Goal: Transaction & Acquisition: Purchase product/service

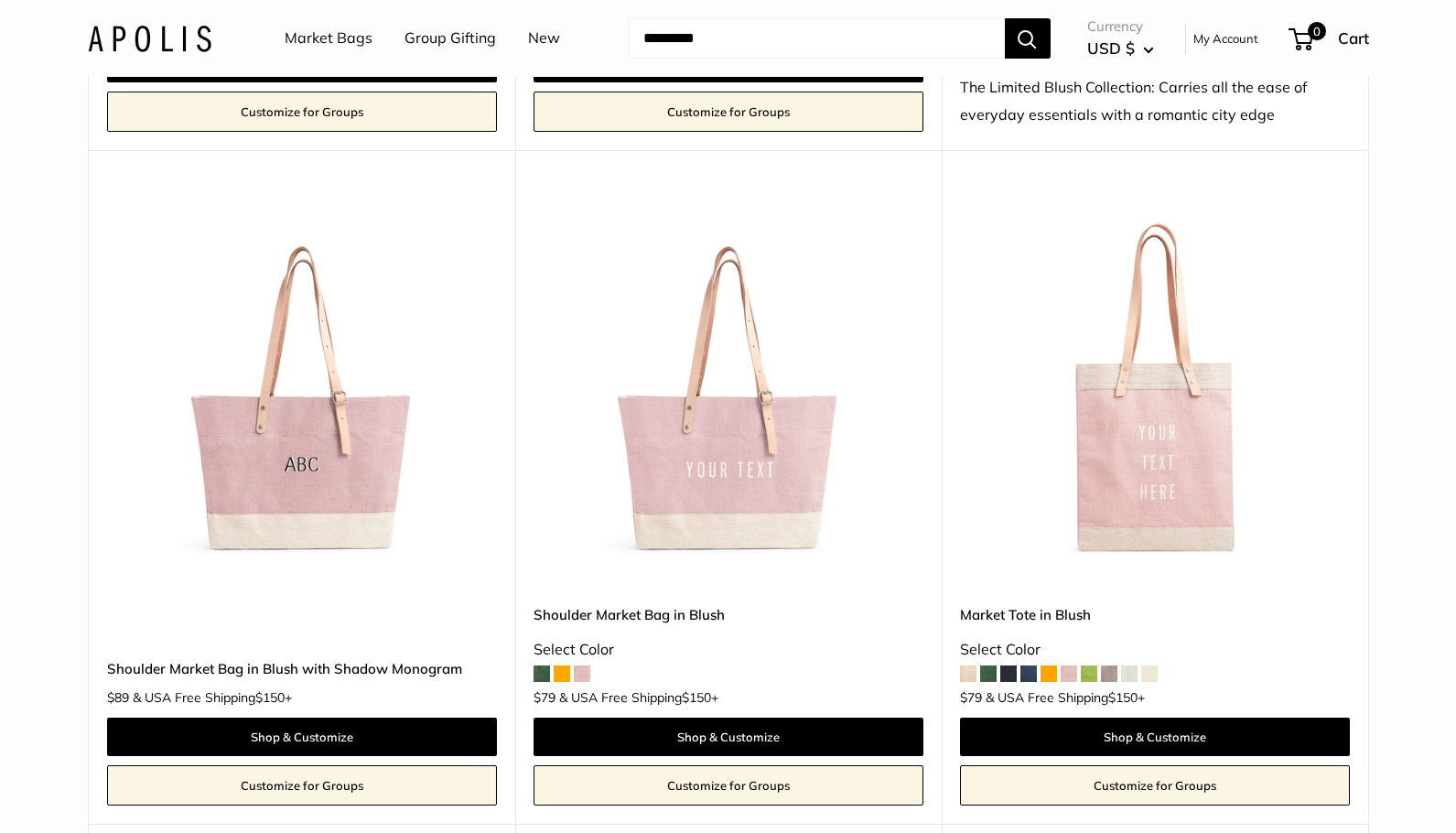
scroll to position [2729, 0]
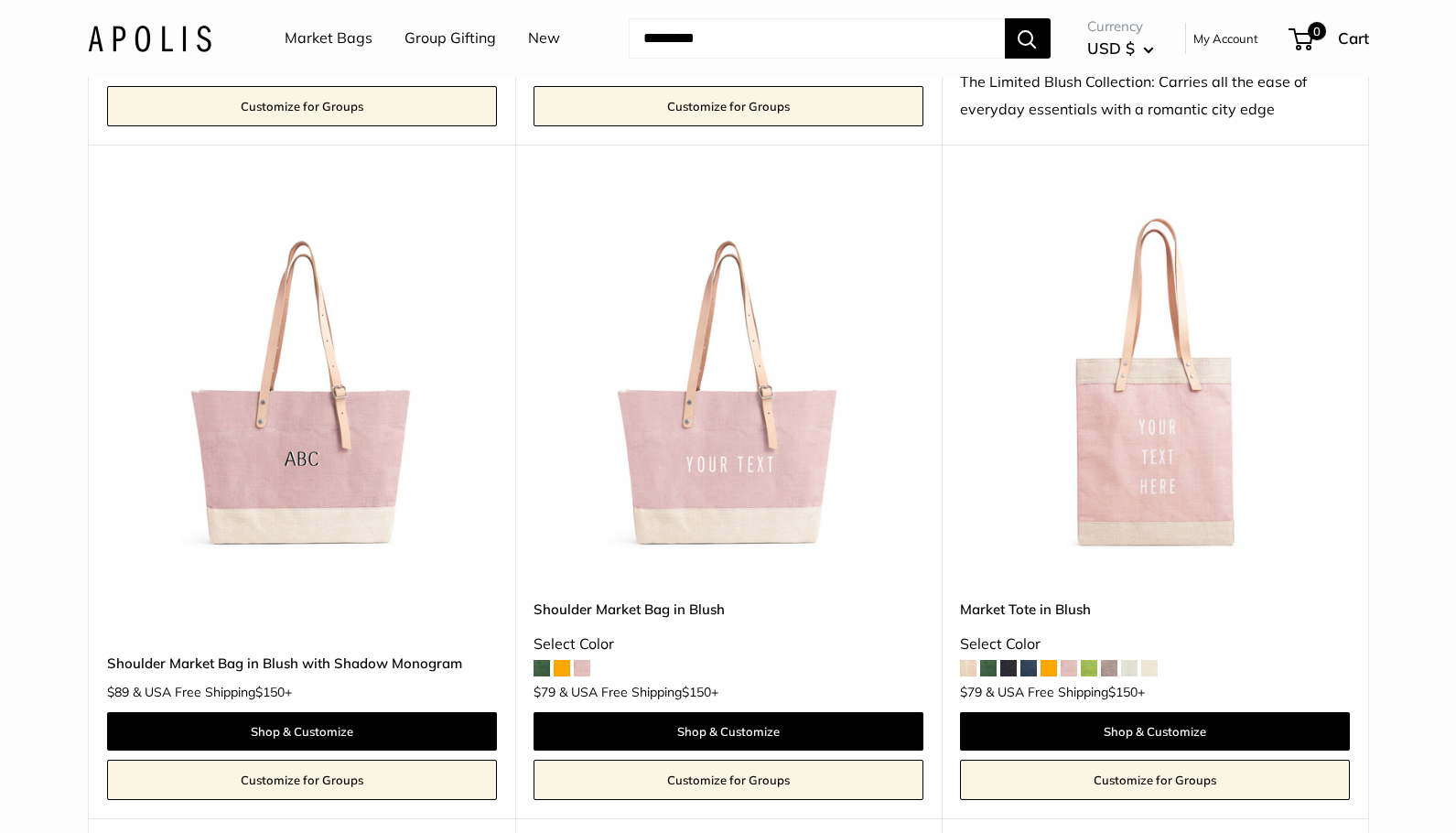
click at [539, 664] on span at bounding box center [542, 669] width 17 height 17
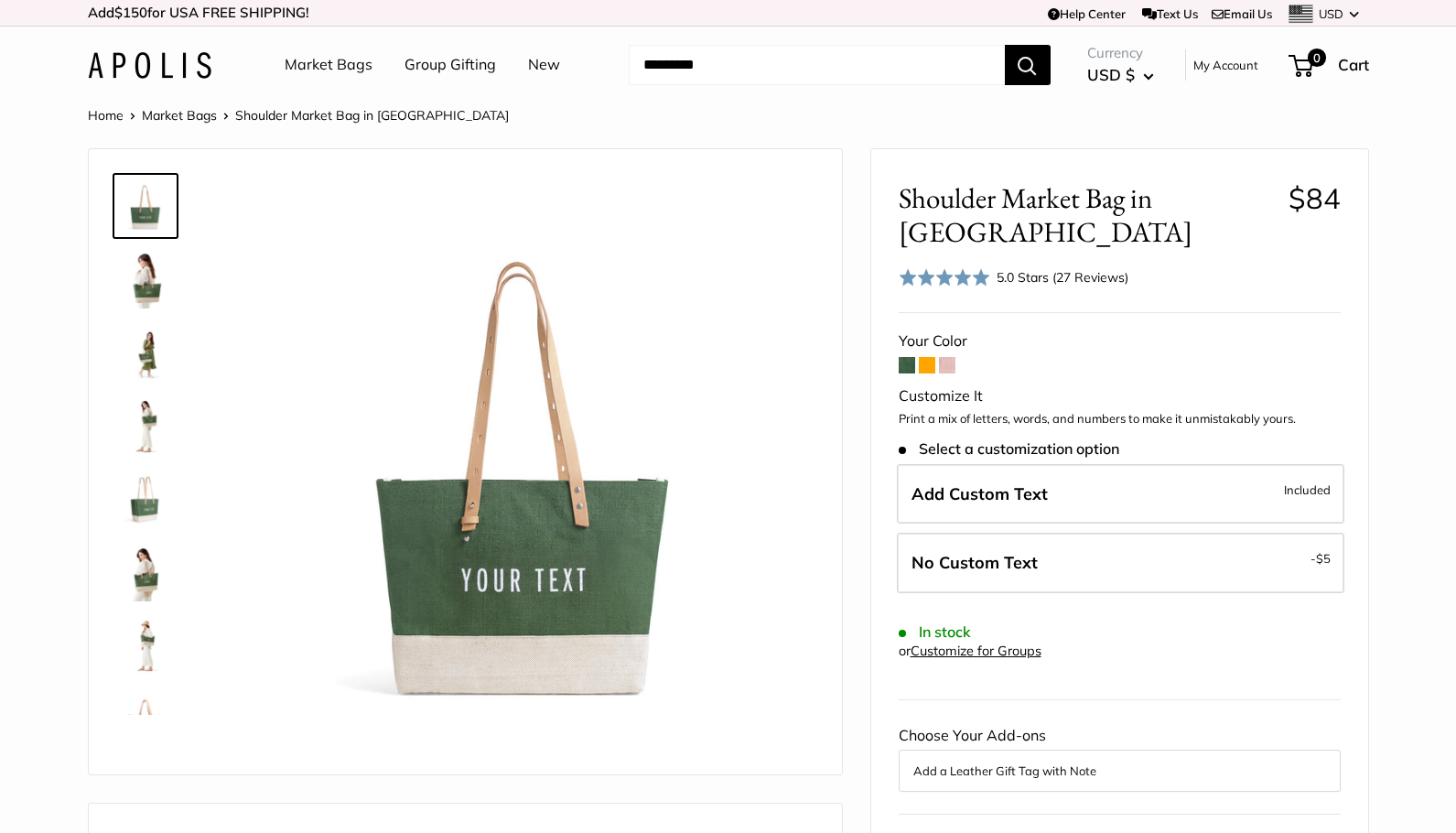
click at [146, 286] on img at bounding box center [146, 279] width 58 height 58
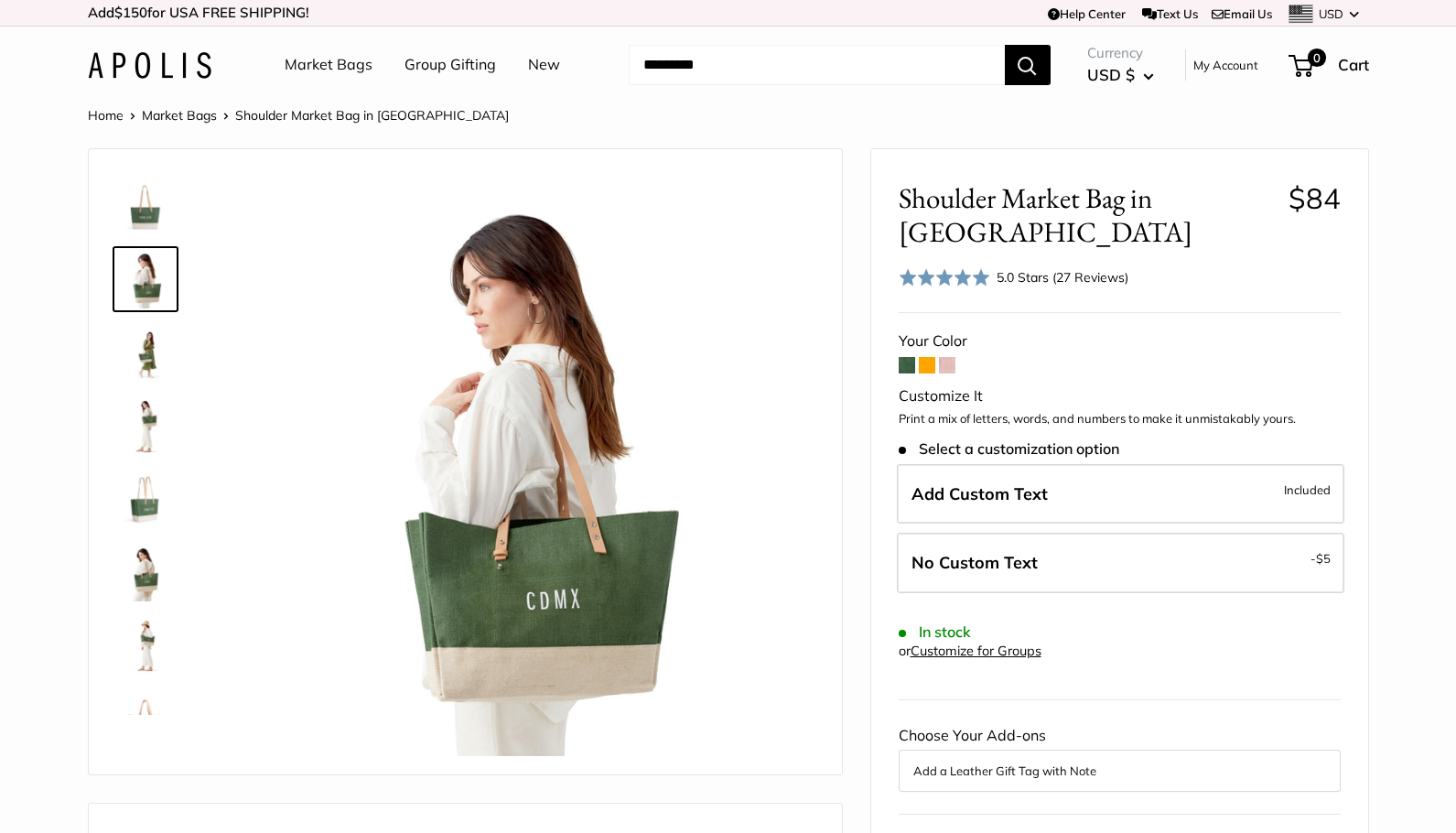
click at [148, 501] on img at bounding box center [146, 499] width 58 height 58
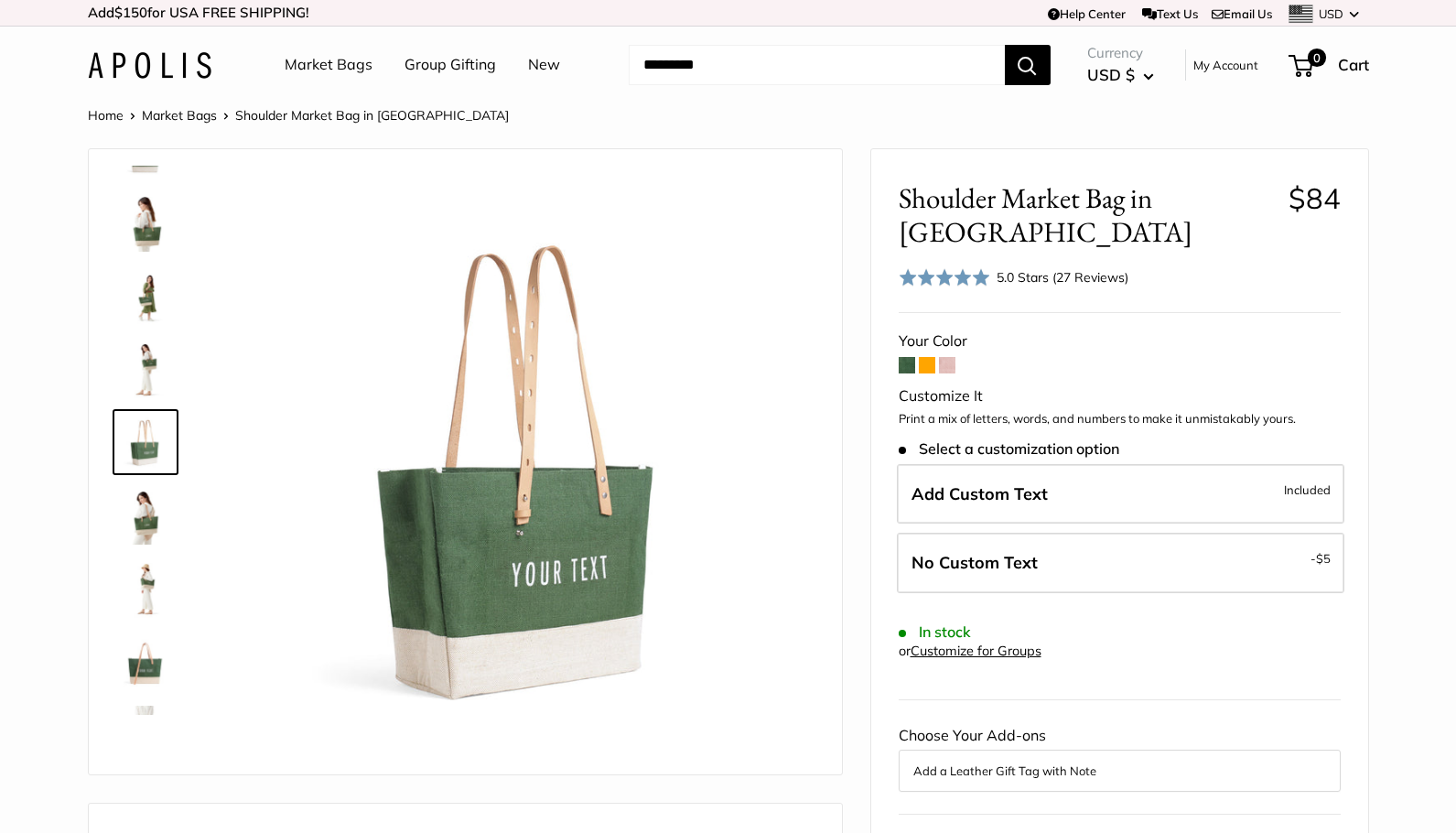
click at [315, 63] on link "Market Bags" at bounding box center [329, 65] width 88 height 27
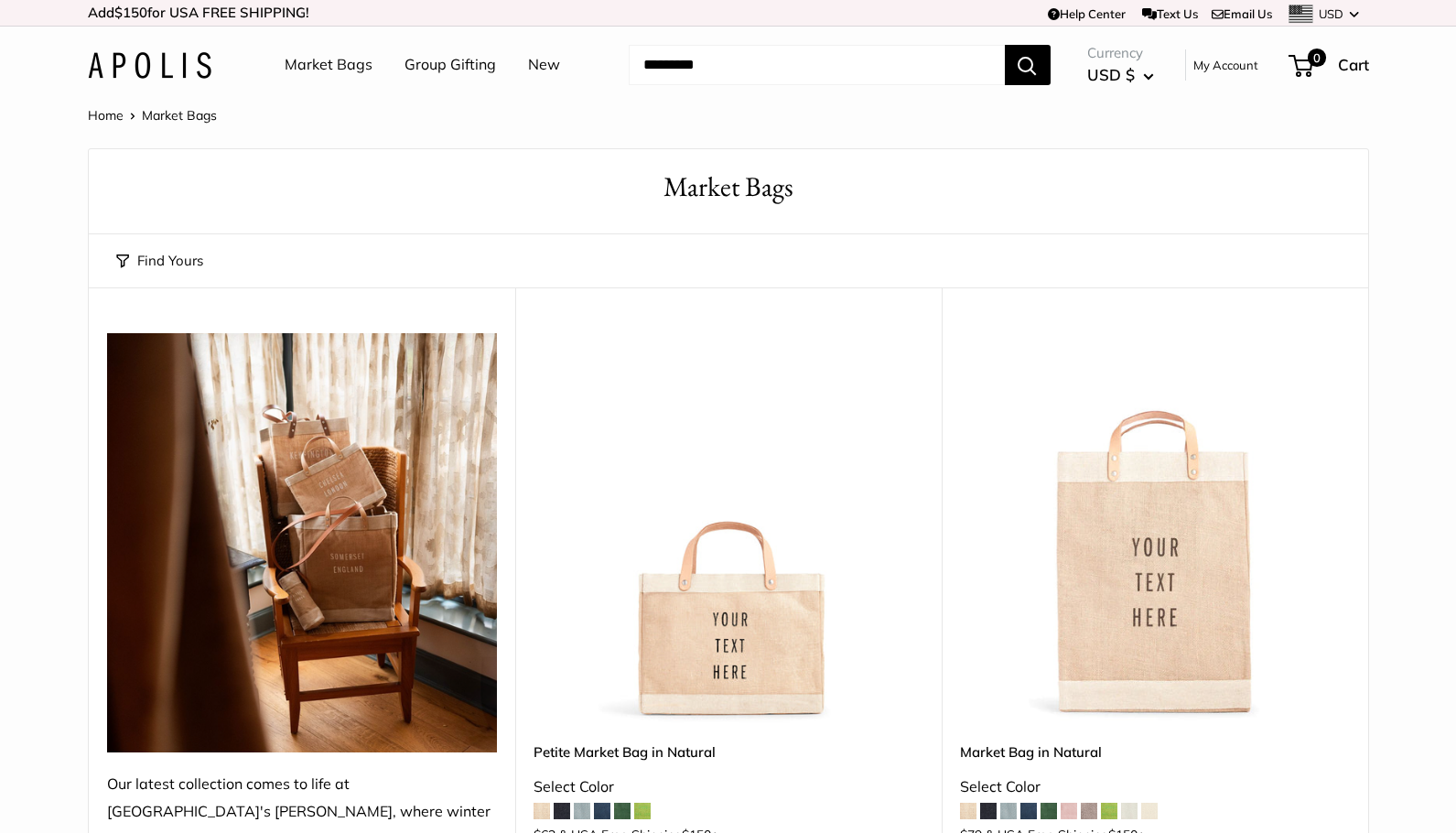
click at [1035, 51] on button "Search" at bounding box center [1028, 65] width 46 height 40
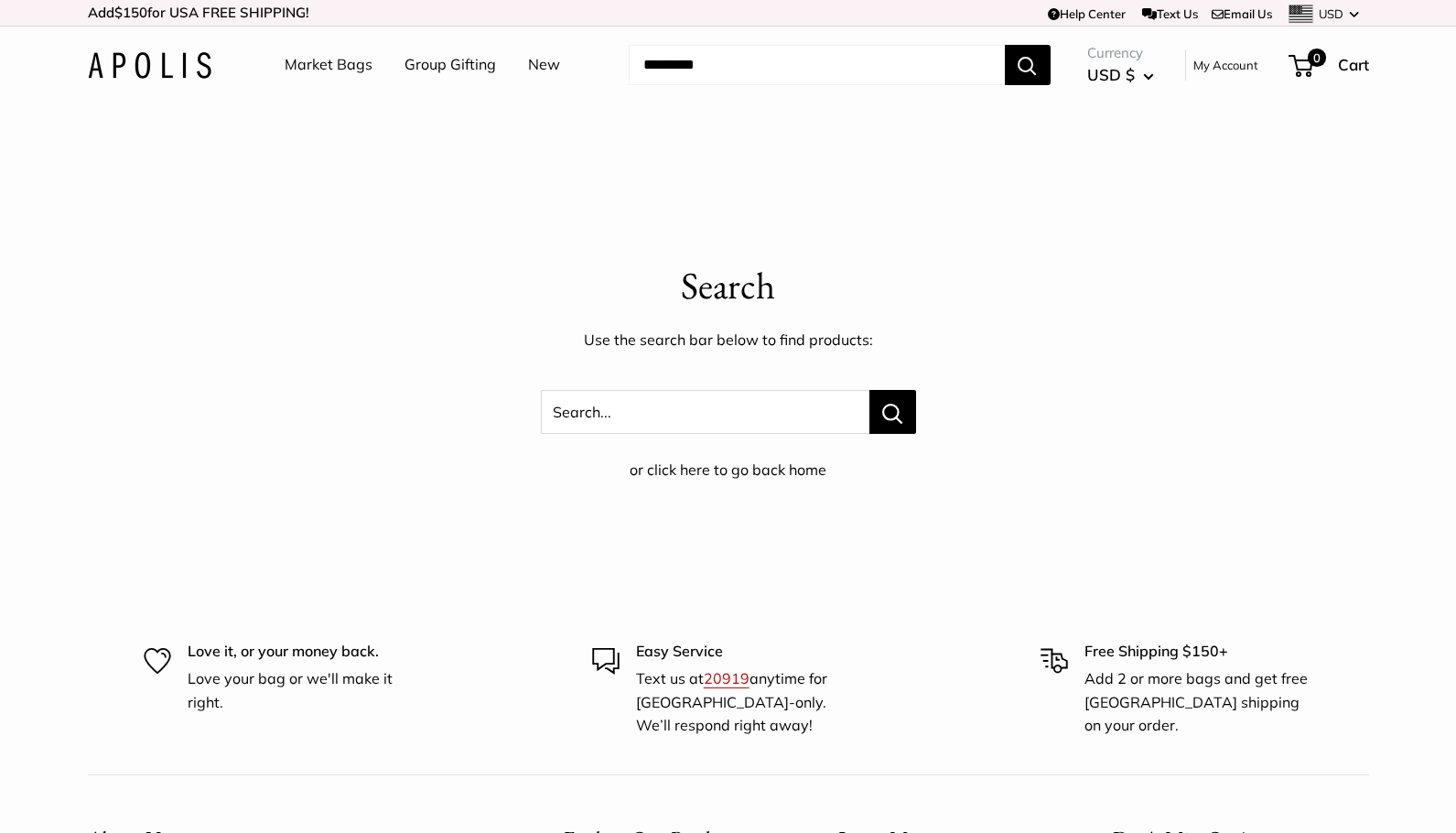
click at [736, 62] on input "Search..." at bounding box center [817, 65] width 376 height 40
type input "*******"
click at [1028, 64] on button "Search" at bounding box center [1028, 65] width 46 height 40
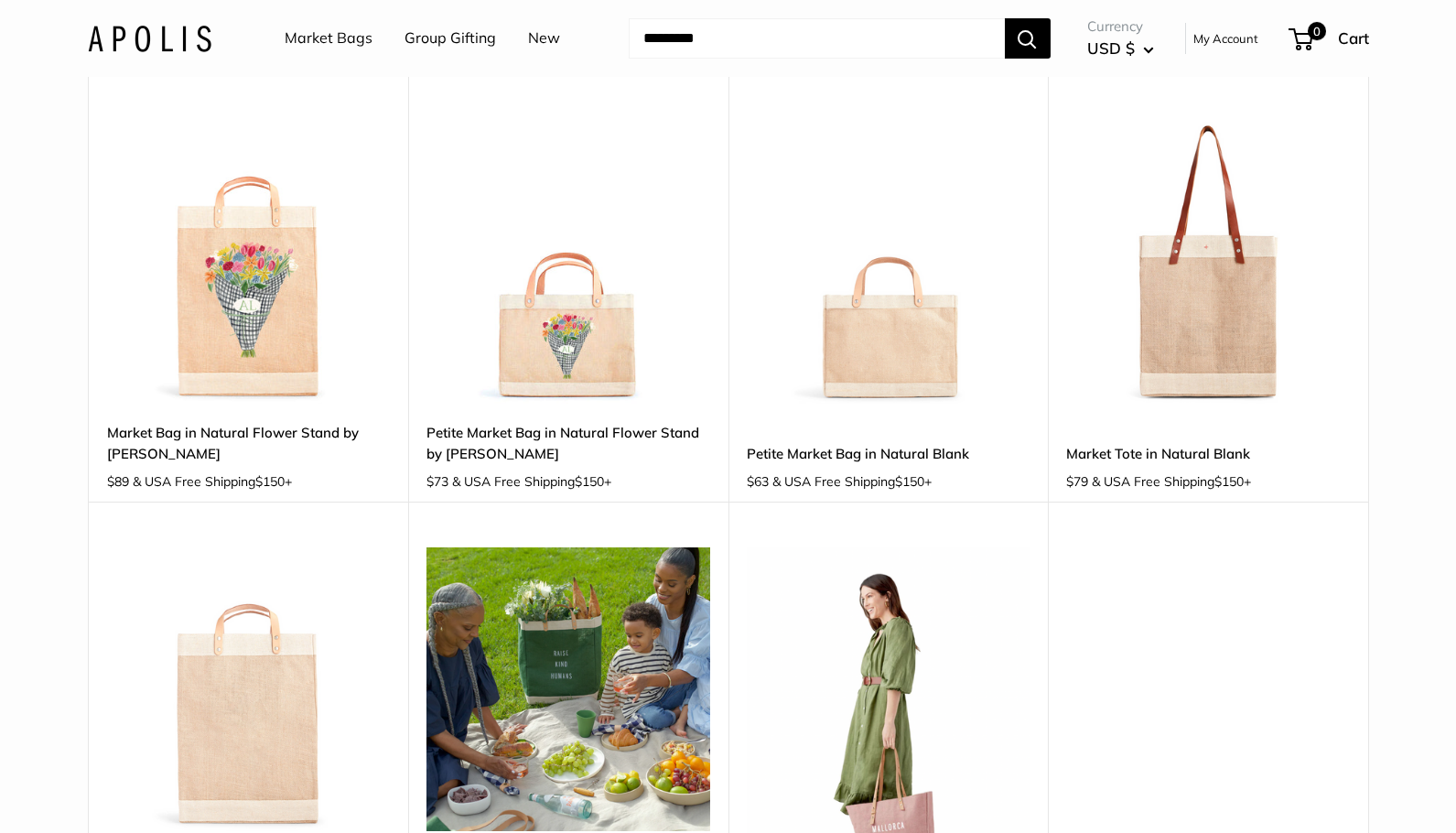
scroll to position [186, 0]
click at [0, 0] on img at bounding box center [0, 0] width 0 height 0
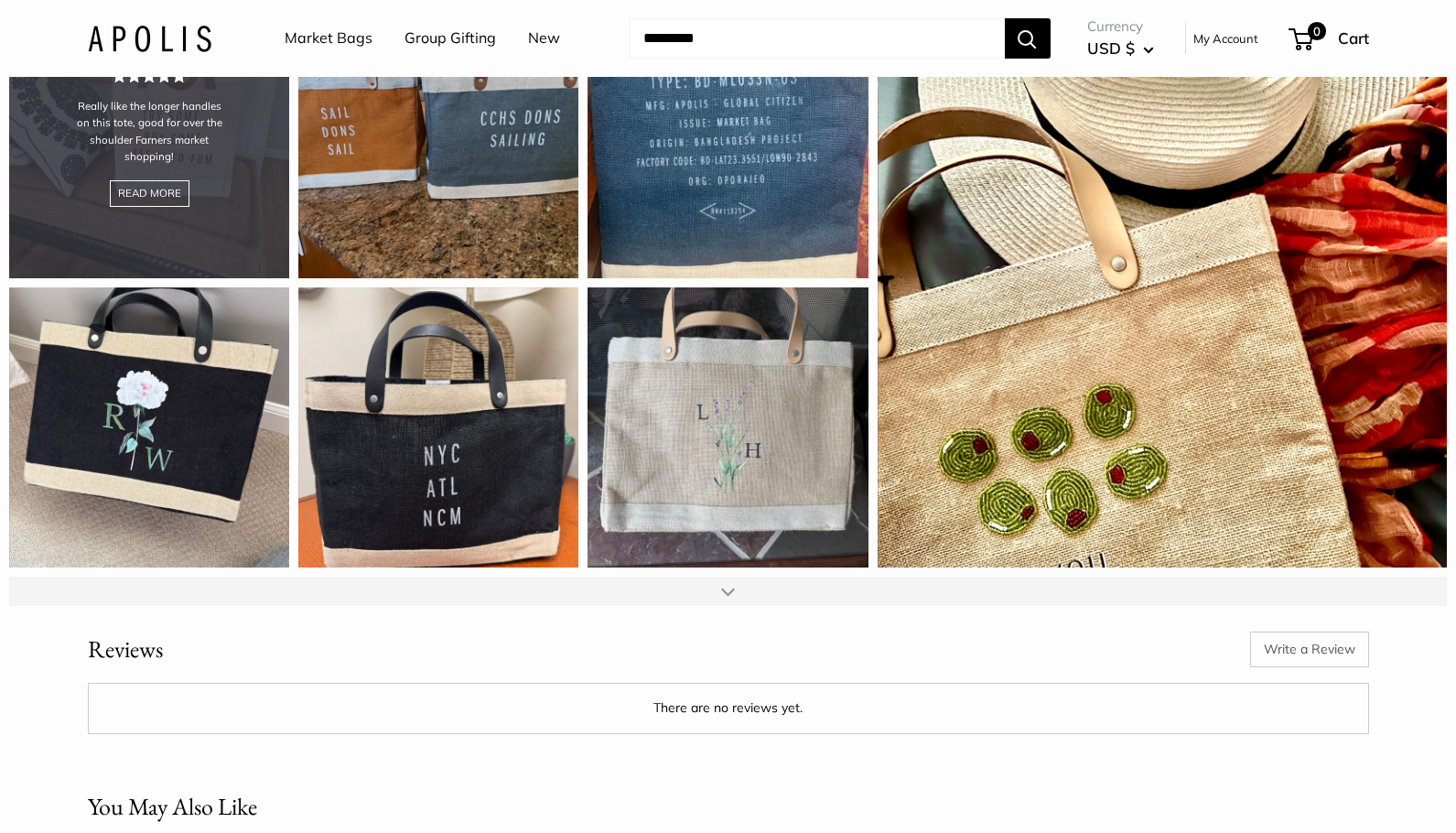
scroll to position [2297, 0]
